Goal: Information Seeking & Learning: Learn about a topic

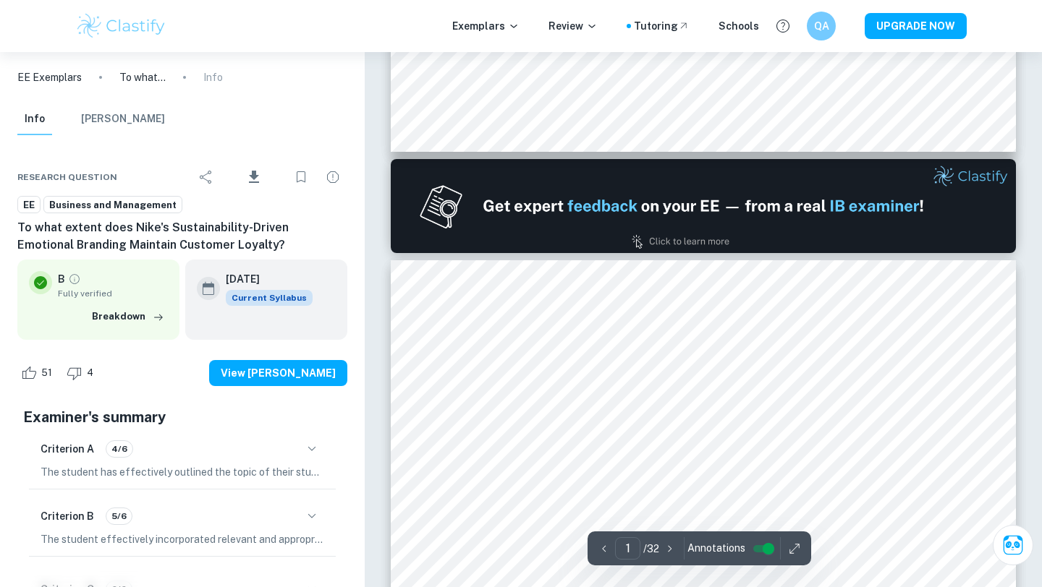
type input "2"
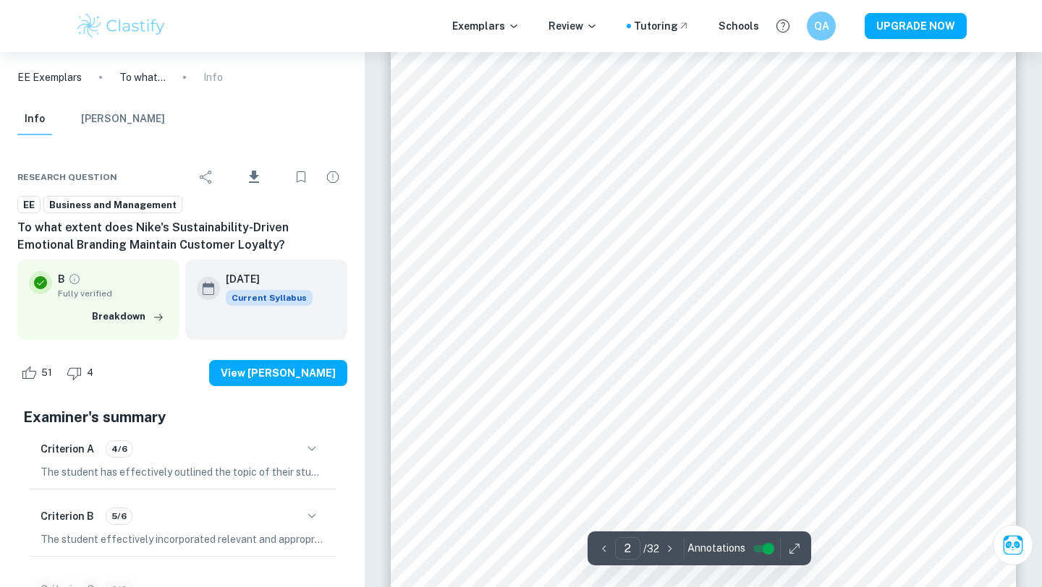
scroll to position [1177, 0]
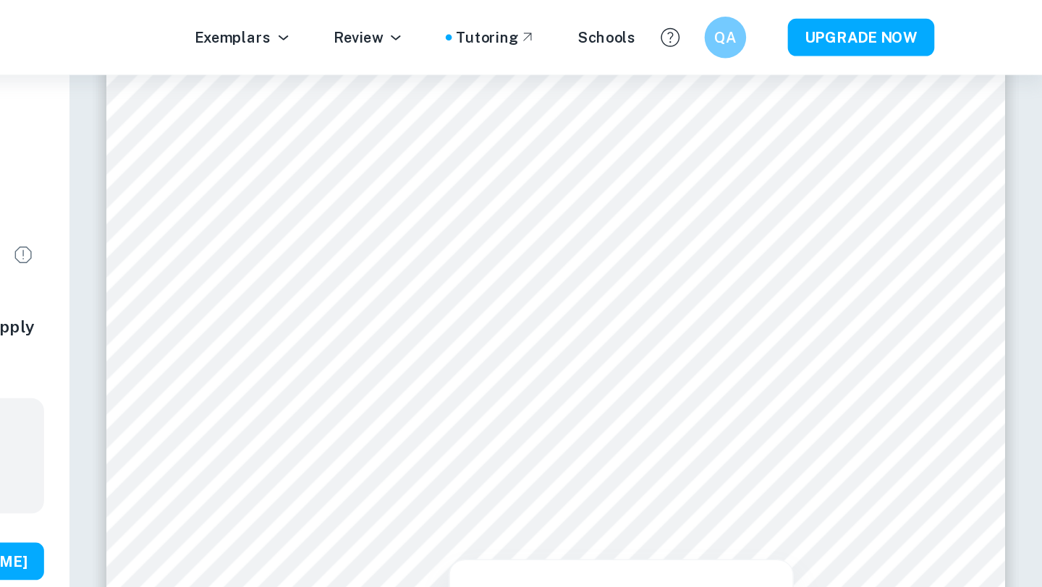
scroll to position [10169, 0]
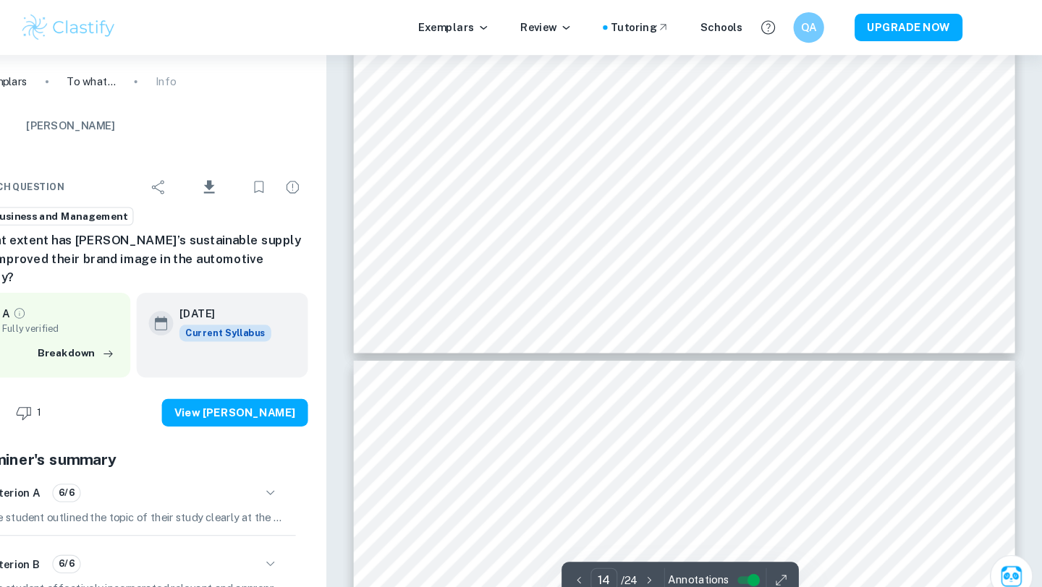
type input "13"
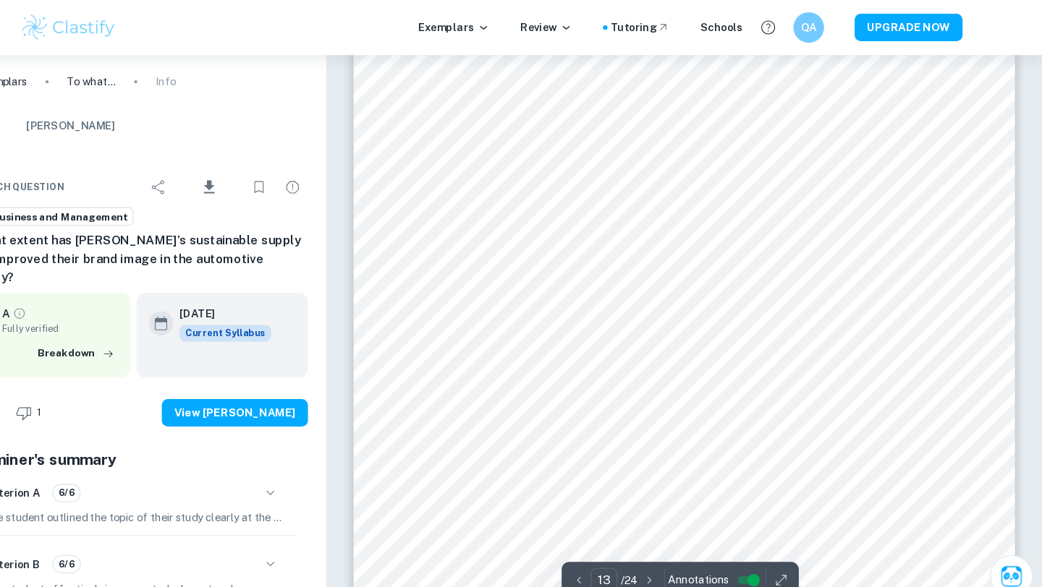
scroll to position [10058, 0]
